Goal: Communication & Community: Answer question/provide support

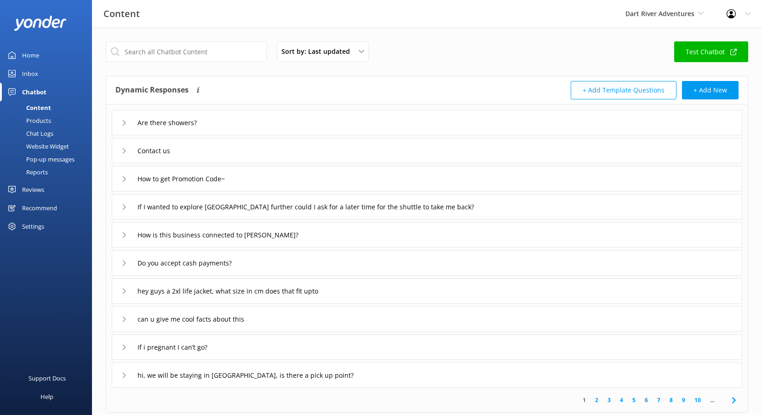
click at [38, 50] on div "Home" at bounding box center [30, 55] width 17 height 18
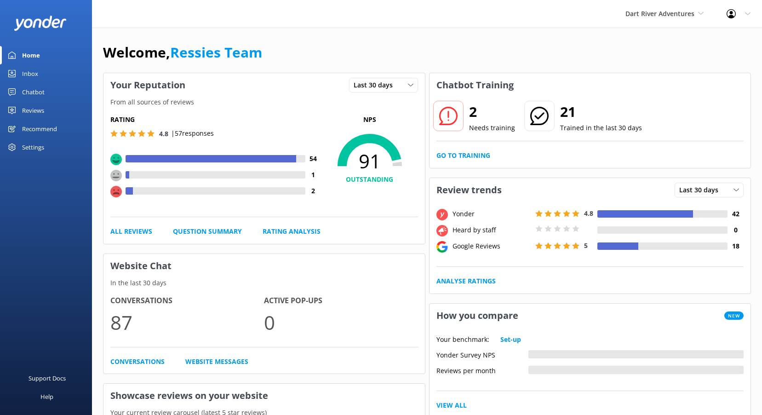
click at [37, 74] on div "Inbox" at bounding box center [30, 73] width 16 height 18
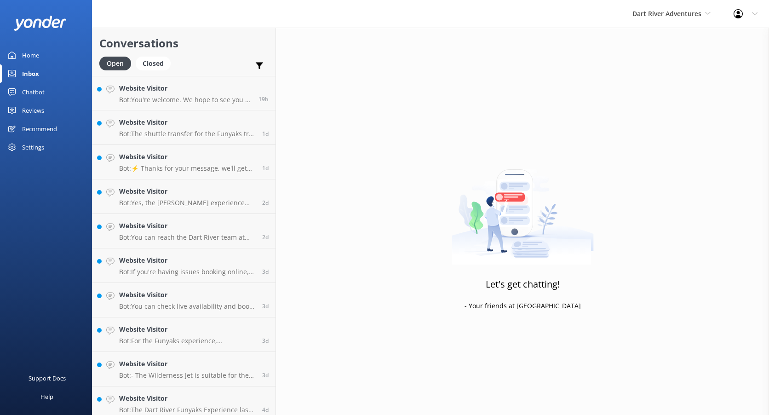
click at [21, 53] on link "Home" at bounding box center [46, 55] width 92 height 18
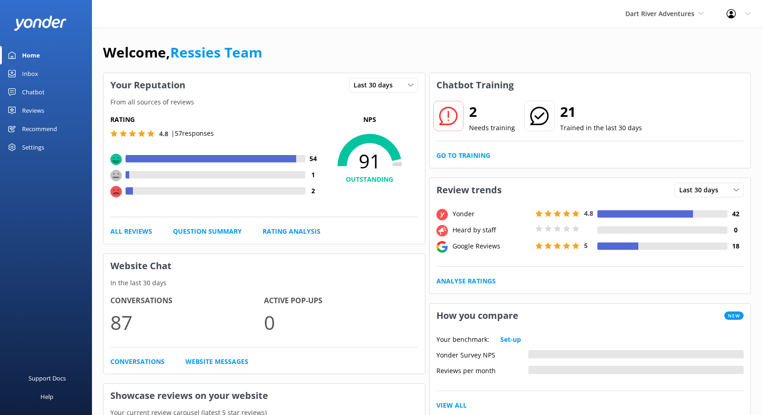
click at [32, 57] on div "Home" at bounding box center [31, 55] width 18 height 18
click at [35, 54] on div "Home" at bounding box center [31, 55] width 18 height 18
click at [42, 104] on div "Reviews" at bounding box center [33, 110] width 22 height 18
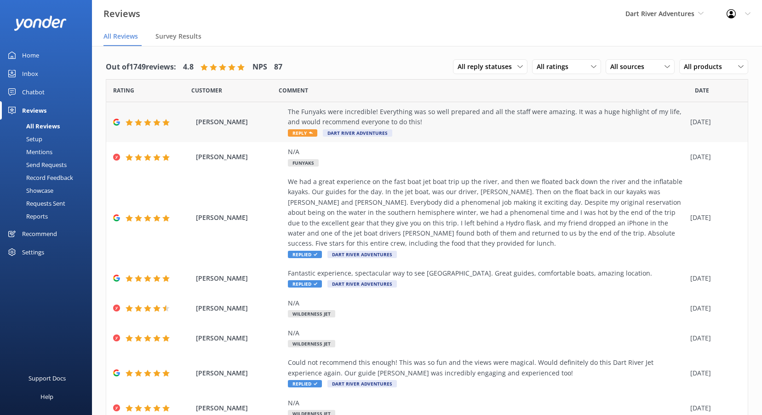
click at [296, 129] on span "Reply" at bounding box center [302, 132] width 29 height 7
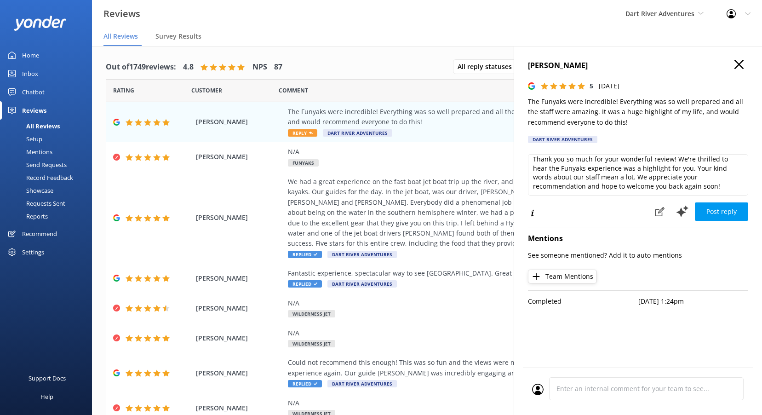
scroll to position [18, 0]
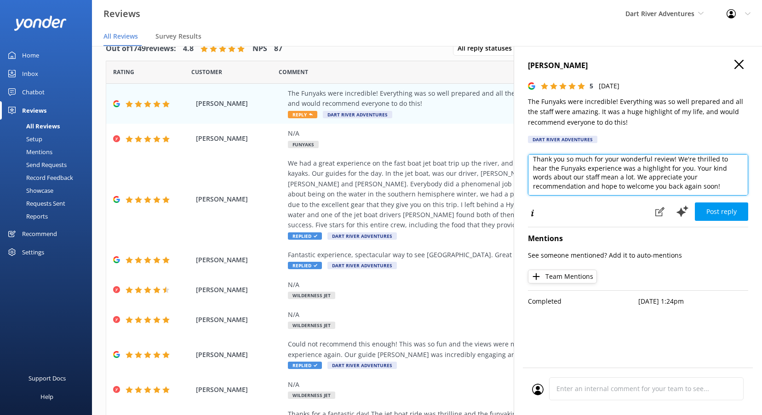
click at [726, 188] on textarea "Thank you so much for your wonderful review! We're thrilled to hear the Funyaks…" at bounding box center [638, 174] width 220 height 41
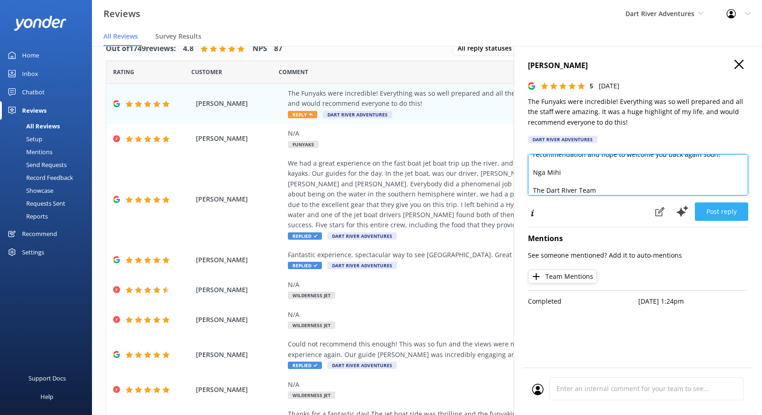
type textarea "Thank you so much for your wonderful review! We're thrilled to hear the Funyaks…"
click at [723, 206] on button "Post reply" at bounding box center [721, 211] width 53 height 18
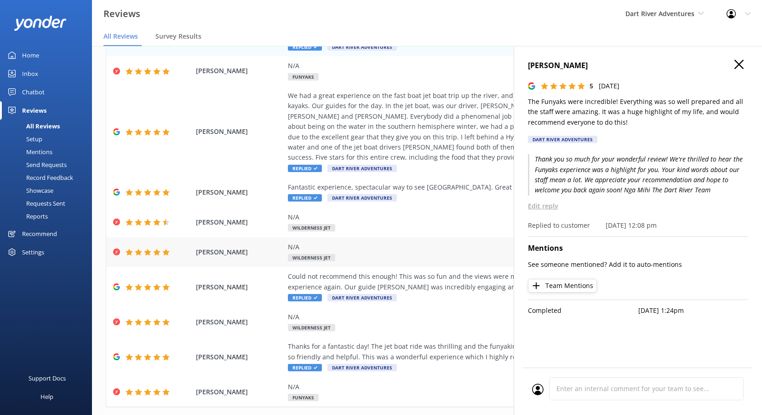
scroll to position [108, 0]
